Goal: Transaction & Acquisition: Purchase product/service

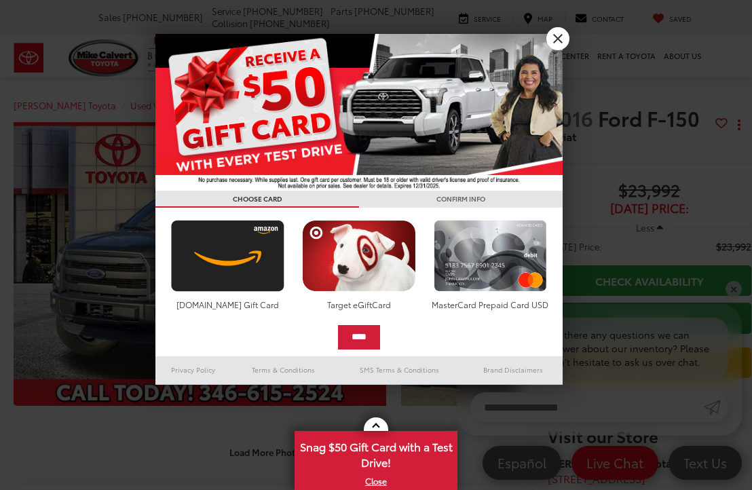
click at [361, 342] on input "****" at bounding box center [359, 337] width 42 height 24
click at [556, 36] on link "X" at bounding box center [558, 38] width 23 height 23
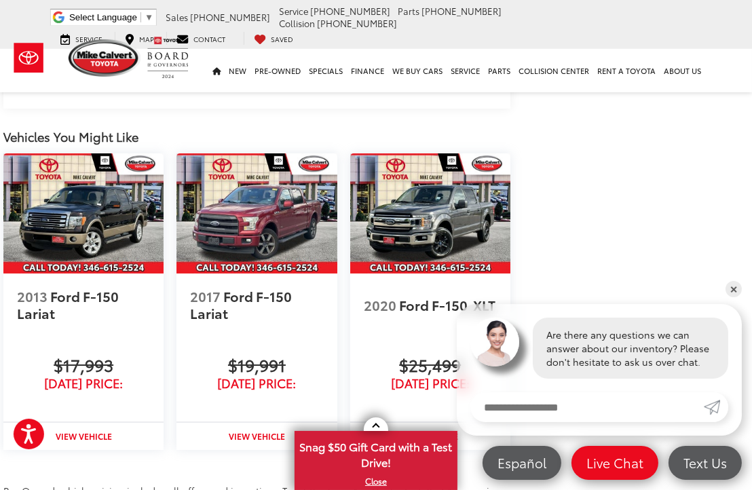
scroll to position [1940, 11]
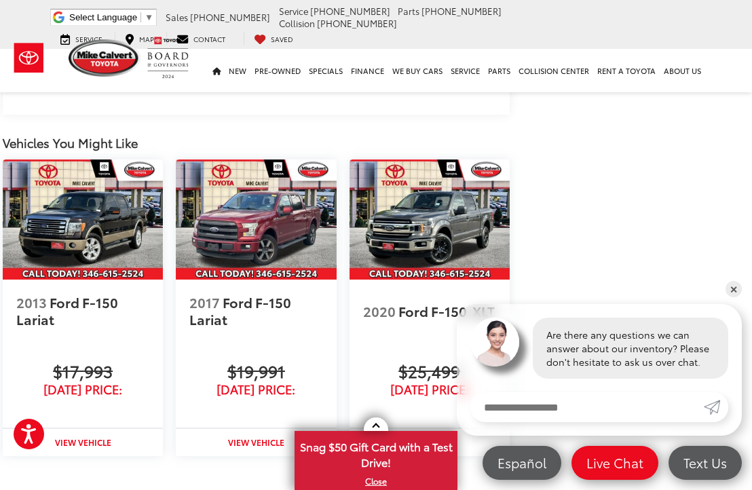
click at [453, 217] on img at bounding box center [430, 220] width 160 height 120
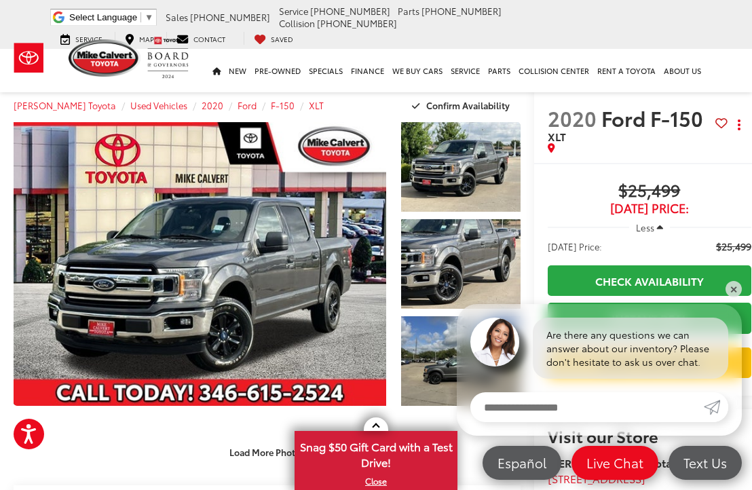
click at [743, 293] on link "Check Availability" at bounding box center [650, 281] width 204 height 31
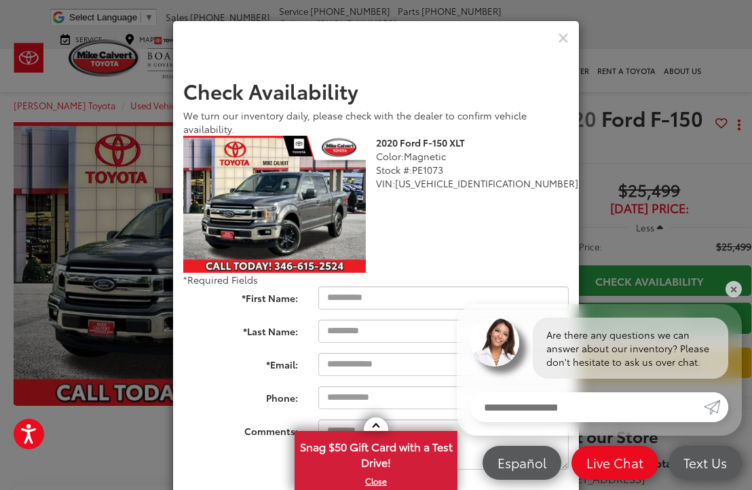
click at [731, 291] on link "✕" at bounding box center [734, 289] width 16 height 16
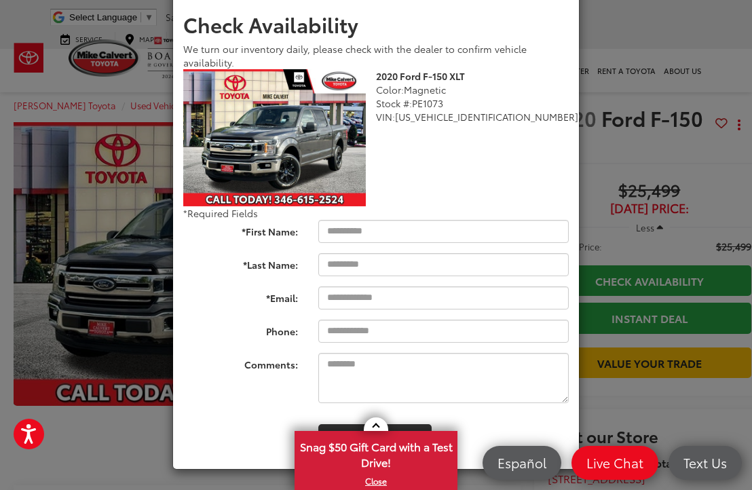
scroll to position [67, 0]
